Goal: Task Accomplishment & Management: Complete application form

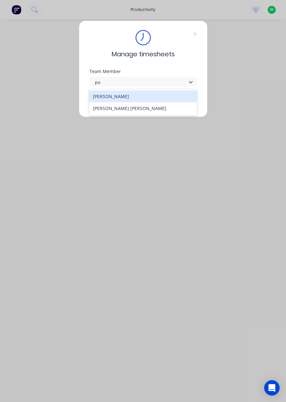
click at [123, 112] on div "[PERSON_NAME] [PERSON_NAME]" at bounding box center [143, 108] width 108 height 12
type input "po"
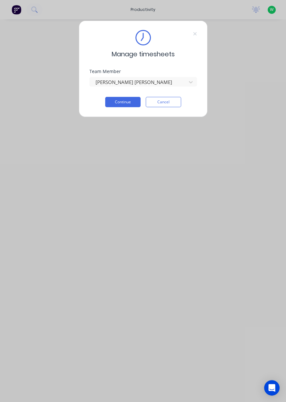
click at [128, 104] on button "Continue" at bounding box center [122, 102] width 35 height 10
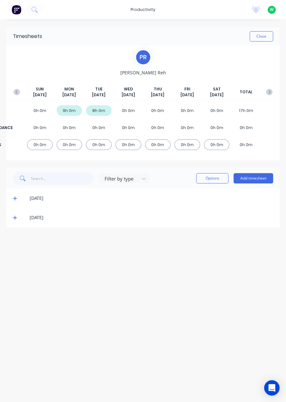
click at [259, 190] on div "[DATE]" at bounding box center [142, 198] width 273 height 19
click at [256, 178] on button "Add timesheet" at bounding box center [254, 178] width 40 height 10
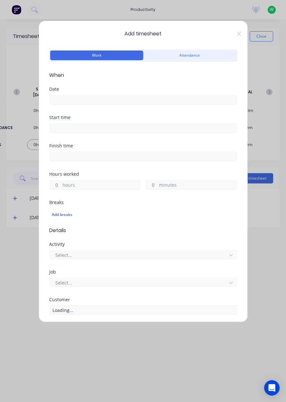
click at [216, 102] on input at bounding box center [143, 100] width 187 height 10
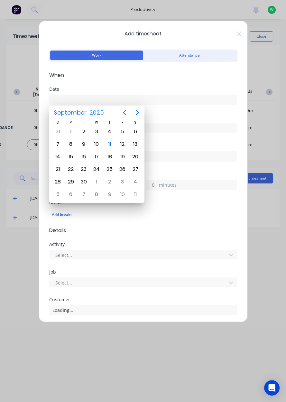
click at [97, 147] on div "10" at bounding box center [97, 144] width 10 height 10
type input "[DATE]"
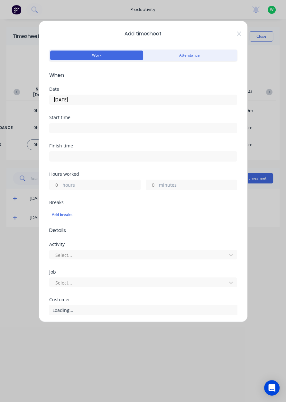
click at [98, 186] on label "hours" at bounding box center [101, 186] width 78 height 8
click at [61, 186] on input "hours" at bounding box center [55, 185] width 11 height 10
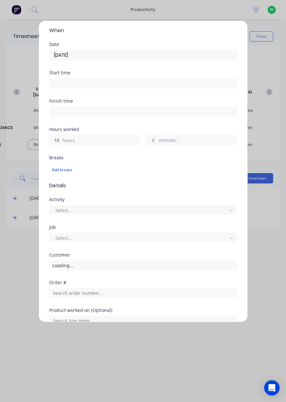
scroll to position [44, 0]
type input "10"
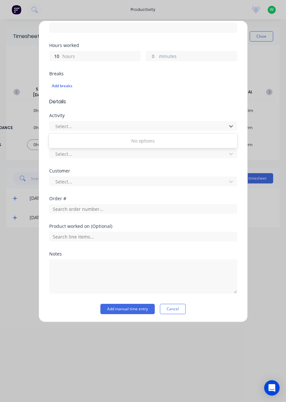
scroll to position [127, 0]
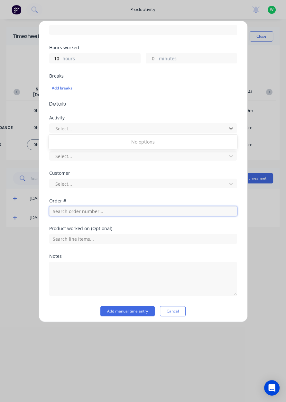
click at [175, 214] on input "text" at bounding box center [143, 211] width 188 height 10
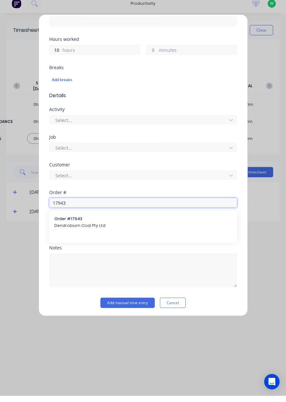
type input "17943"
click at [204, 233] on span "Dendrobium Coal Pty Ltd" at bounding box center [143, 232] width 178 height 6
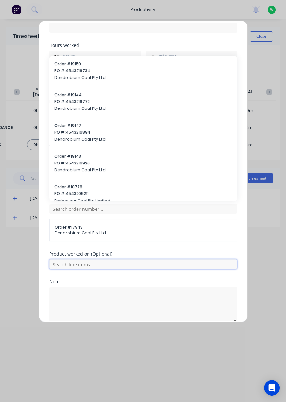
click at [96, 260] on input "text" at bounding box center [143, 265] width 188 height 10
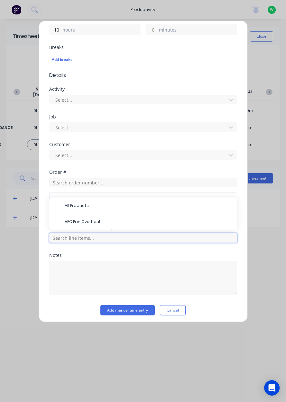
scroll to position [156, 0]
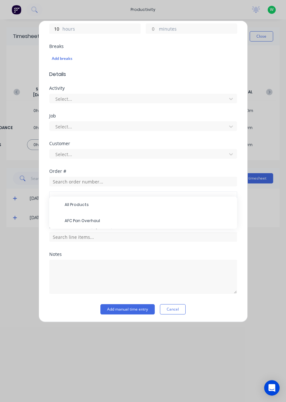
click at [118, 218] on span "AFC Pan Overhaul" at bounding box center [148, 221] width 167 height 6
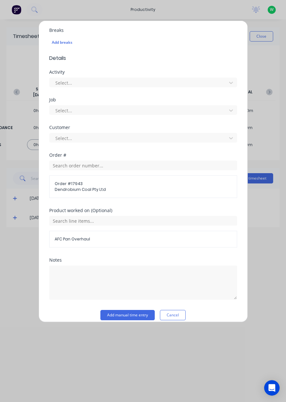
scroll to position [178, 0]
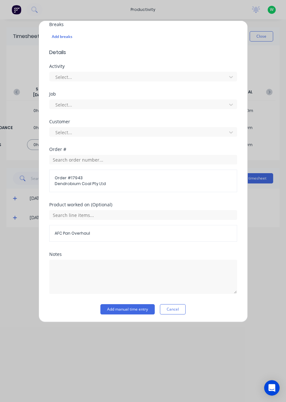
click at [140, 309] on button "Add manual time entry" at bounding box center [127, 309] width 54 height 10
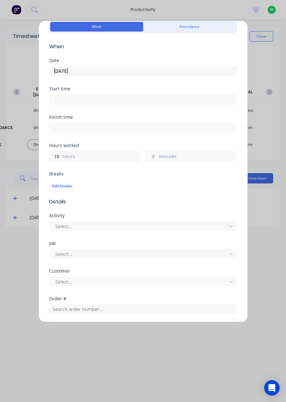
scroll to position [34, 0]
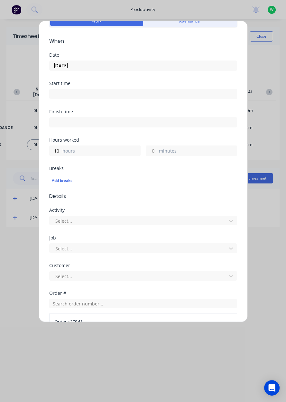
click at [159, 95] on input at bounding box center [143, 94] width 187 height 10
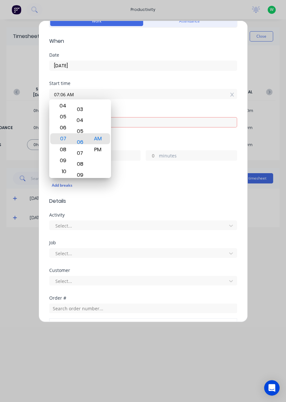
type input "07:00 AM"
click at [132, 138] on div "Finish time Required." at bounding box center [143, 125] width 188 height 33
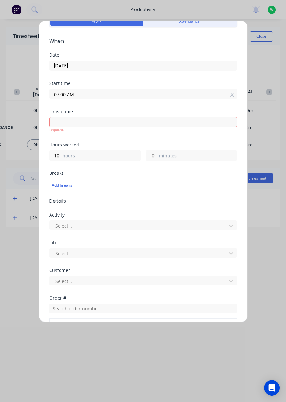
click at [115, 124] on input at bounding box center [143, 123] width 187 height 10
type input "09:06 AM"
type input "2"
type input "6"
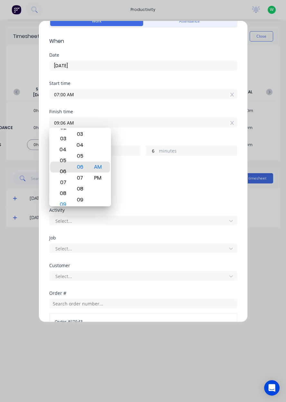
type input "05:06 AM"
type input "22"
type input "05:11 AM"
type input "11"
type input "05:17 AM"
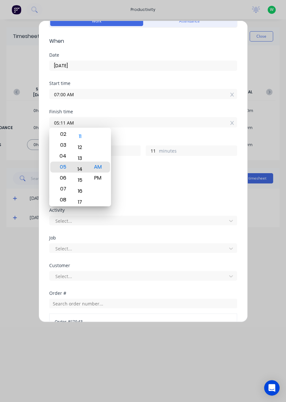
type input "17"
type input "05:21 AM"
type input "21"
type input "05:24 AM"
type input "24"
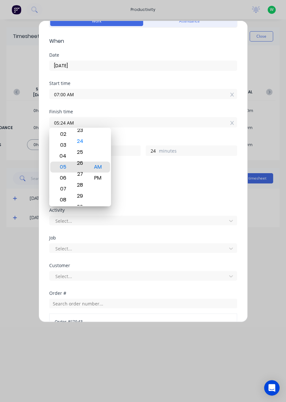
type input "05:28 AM"
type input "28"
type input "05:30 AM"
type input "30"
type input "05:30 PM"
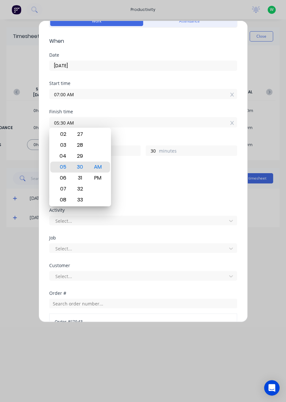
type input "10"
click at [153, 177] on div "Add breaks" at bounding box center [143, 180] width 183 height 8
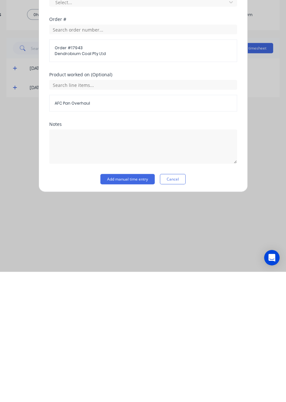
scroll to position [156, 0]
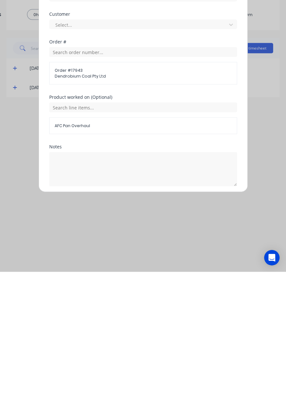
click at [140, 332] on button "Add manual time entry" at bounding box center [127, 332] width 54 height 10
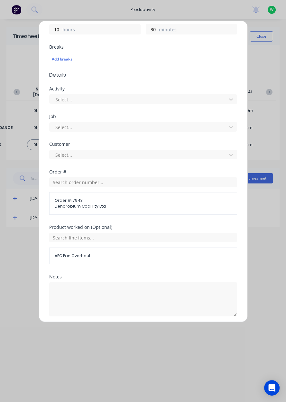
click at [141, 332] on button "Add manual time entry" at bounding box center [127, 332] width 54 height 10
click at [207, 241] on input "text" at bounding box center [143, 238] width 188 height 10
click at [176, 271] on span "AFC Pan Overhaul" at bounding box center [148, 270] width 167 height 6
click at [138, 332] on button "Add manual time entry" at bounding box center [127, 332] width 54 height 10
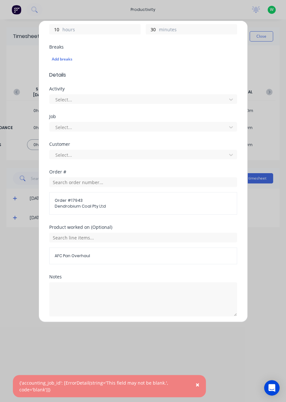
click at [152, 393] on div "{'accounting_job_id': [ErrorDetail(string='This field may not be blank.', code=…" at bounding box center [102, 387] width 167 height 14
click at [146, 393] on div "{'accounting_job_id': [ErrorDetail(string='This field may not be blank.', code=…" at bounding box center [102, 387] width 167 height 14
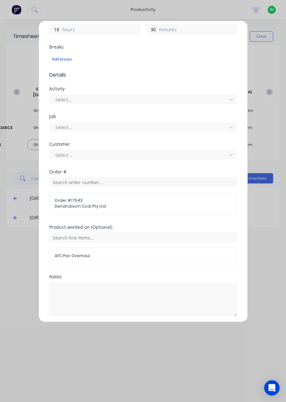
click at [133, 332] on button "Add manual time entry" at bounding box center [127, 332] width 54 height 10
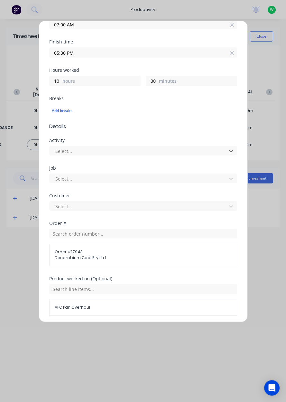
scroll to position [112, 0]
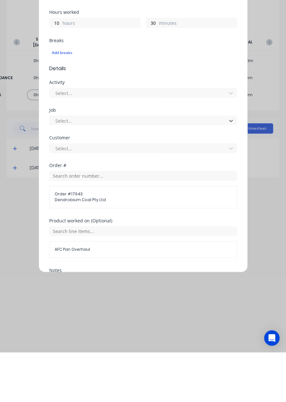
click at [265, 222] on div "Add timesheet Work Attendance When Date [DATE] Start time 07:00 AM Finish time …" at bounding box center [143, 201] width 286 height 402
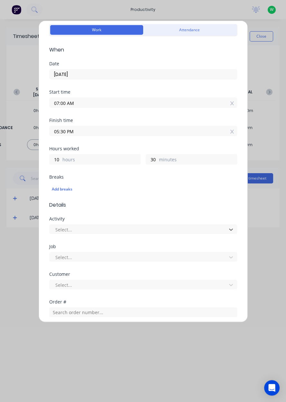
scroll to position [25, 0]
click at [187, 191] on div "Add breaks" at bounding box center [143, 190] width 183 height 8
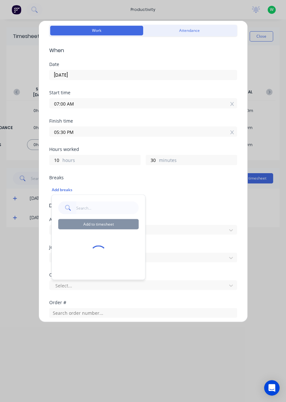
click at [195, 164] on label "minutes" at bounding box center [198, 161] width 78 height 8
click at [157, 164] on input "30" at bounding box center [151, 160] width 11 height 10
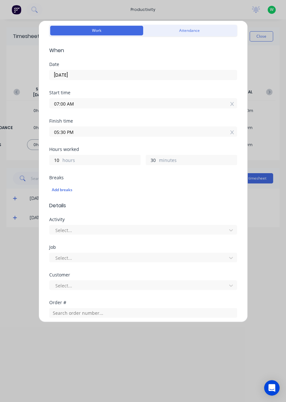
type input "3"
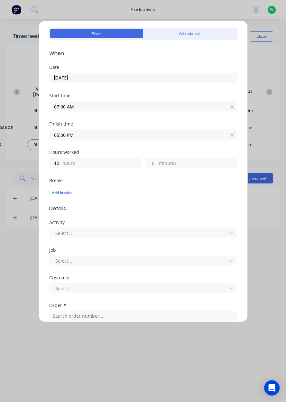
scroll to position [156, 0]
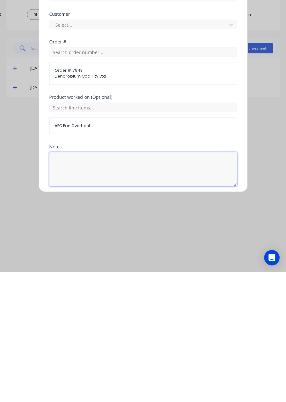
click at [233, 314] on textarea at bounding box center [143, 299] width 188 height 34
type input "05:00 PM"
type input "0"
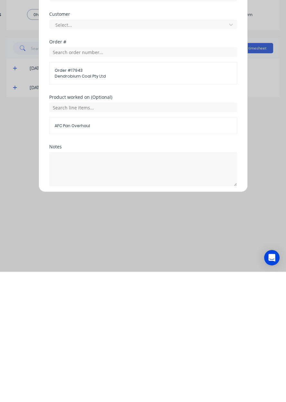
click at [140, 332] on button "Add manual time entry" at bounding box center [127, 332] width 54 height 10
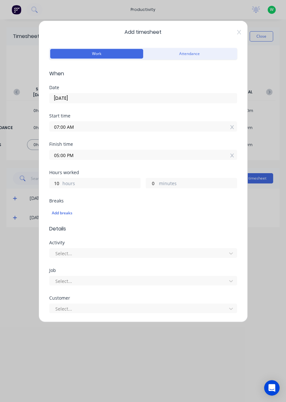
scroll to position [0, 0]
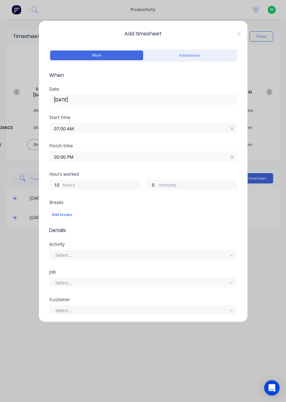
click at [201, 206] on div "Add breaks" at bounding box center [143, 213] width 188 height 15
